Goal: Information Seeking & Learning: Learn about a topic

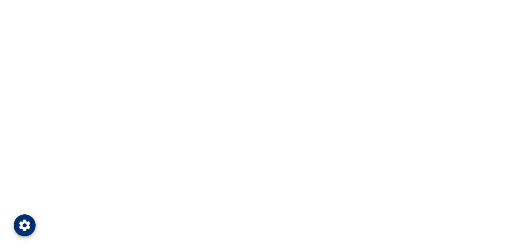
click at [28, 225] on icon "Open Privacy Settings" at bounding box center [24, 225] width 11 height 11
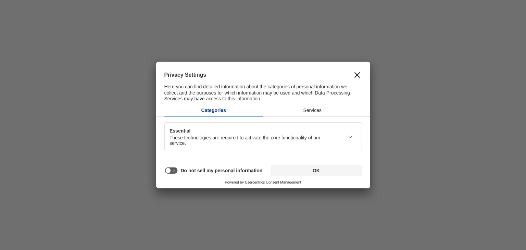
click at [358, 72] on icon "Close" at bounding box center [356, 74] width 5 height 5
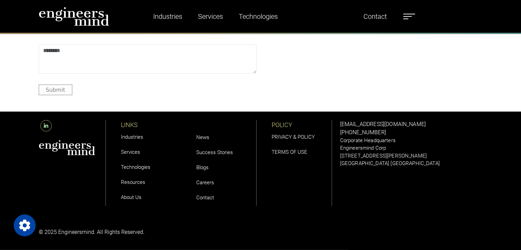
scroll to position [2004, 0]
